Goal: Task Accomplishment & Management: Manage account settings

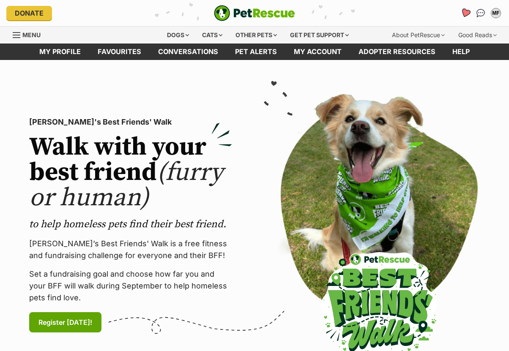
click at [467, 10] on icon "Favourites" at bounding box center [465, 13] width 10 height 10
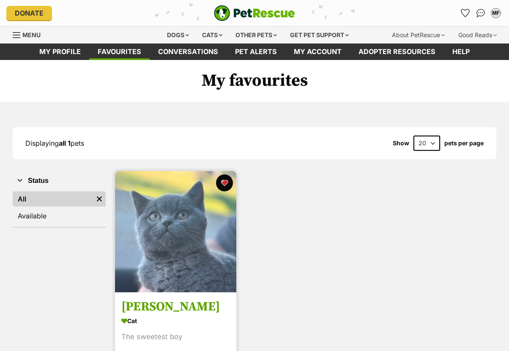
click at [174, 307] on h3 "[PERSON_NAME]" at bounding box center [175, 307] width 109 height 16
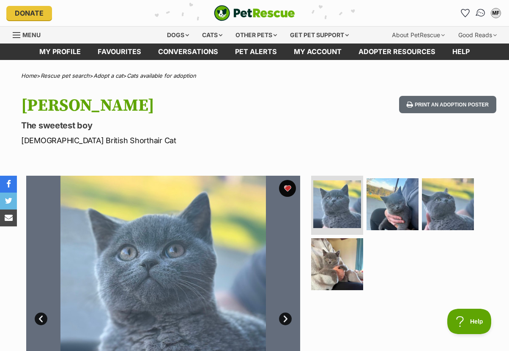
click at [478, 11] on img "Conversations" at bounding box center [480, 13] width 11 height 11
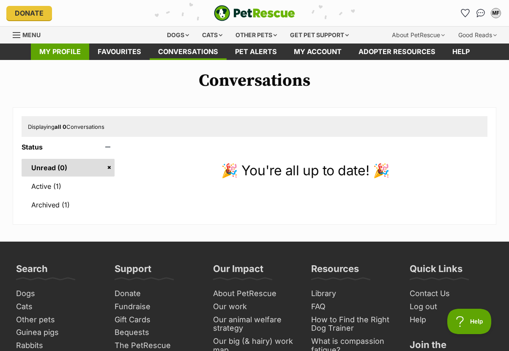
click at [69, 53] on link "My profile" at bounding box center [60, 52] width 58 height 16
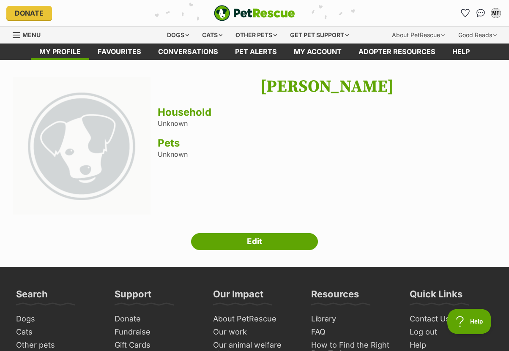
click at [27, 35] on span "Menu" at bounding box center [31, 34] width 18 height 7
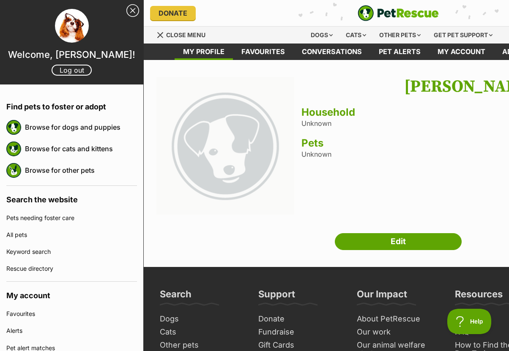
click at [391, 103] on div "[PERSON_NAME] Household Unknown Pets Unknown" at bounding box center [470, 147] width 339 height 140
